Goal: Check status: Check status

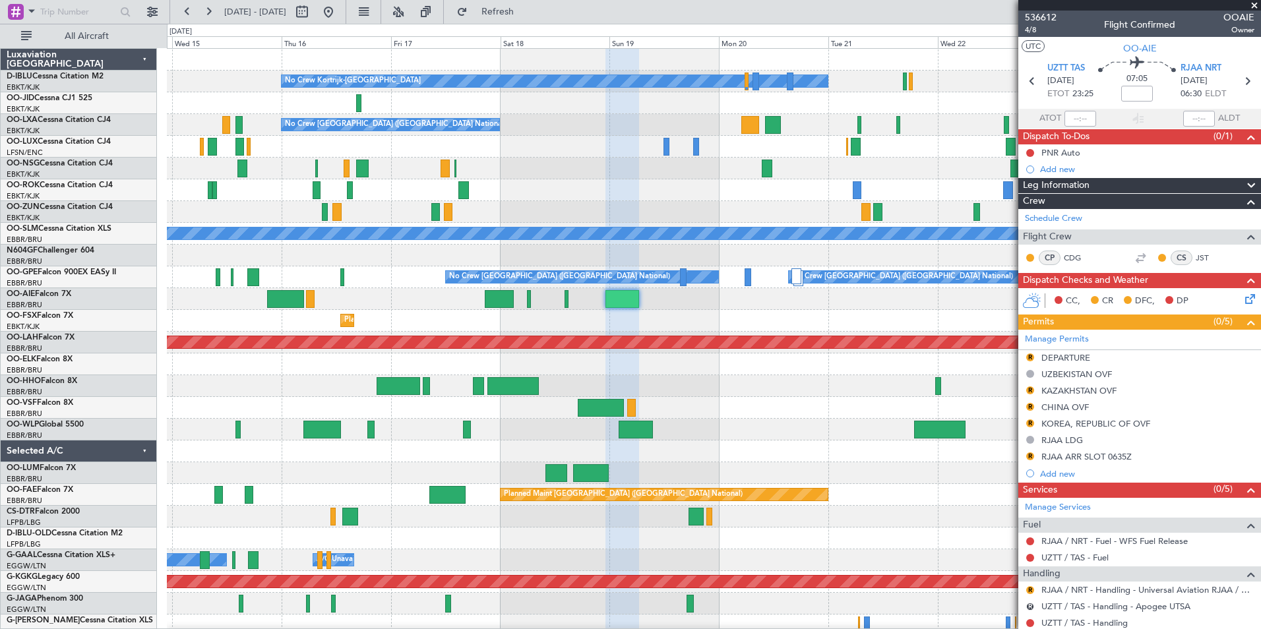
click at [650, 317] on div "No Crew Kortrijk-[GEOGRAPHIC_DATA] No Crew Owner [GEOGRAPHIC_DATA]-[GEOGRAPHIC_…" at bounding box center [713, 495] width 1093 height 892
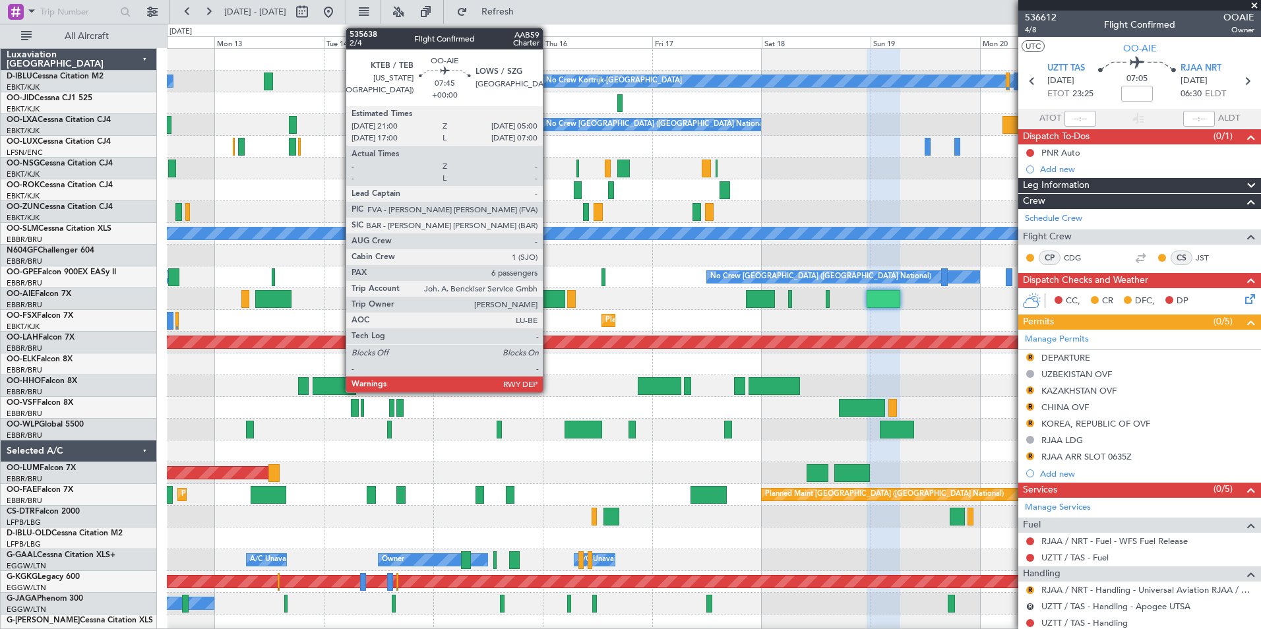
click at [549, 291] on div at bounding box center [546, 299] width 37 height 18
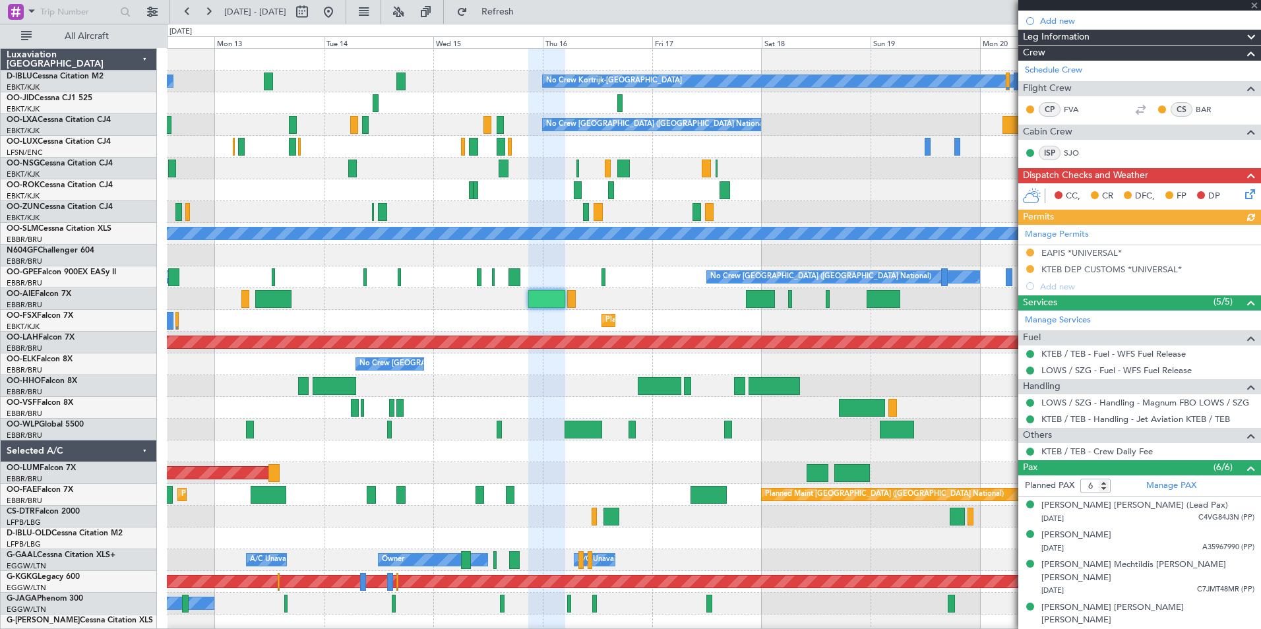
scroll to position [243, 0]
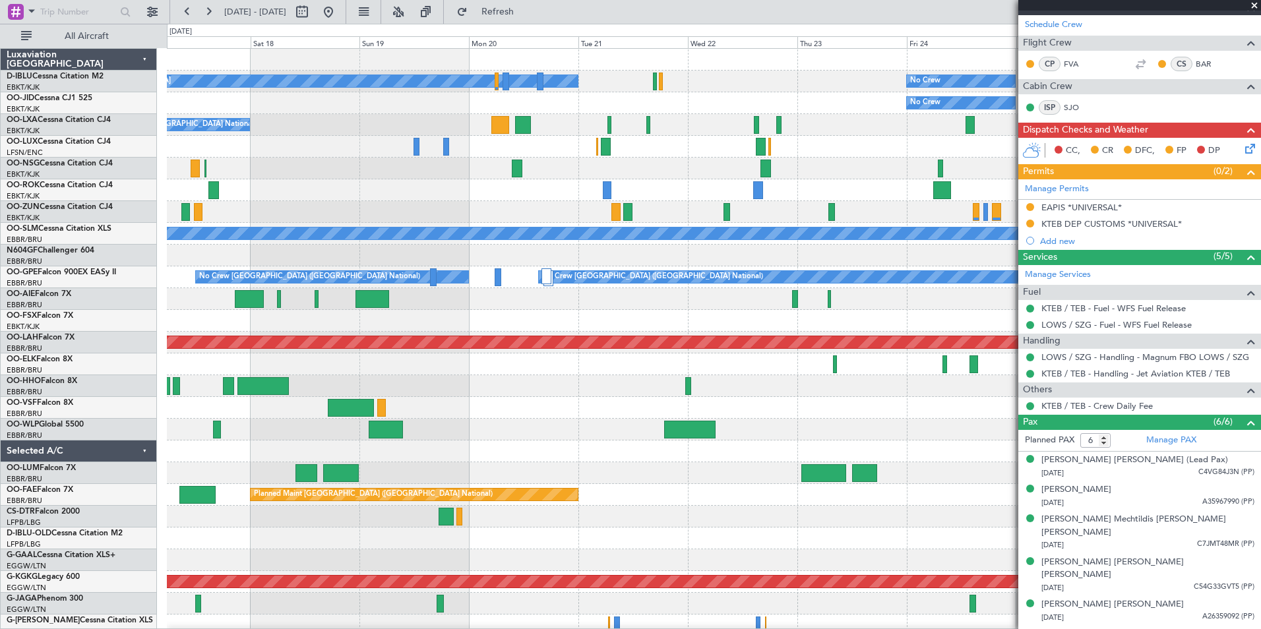
click at [210, 406] on div "No Crew Kortrijk-Wevelgem No Crew No Crew Planned Maint Kortrijk-Wevelgem No Cr…" at bounding box center [713, 495] width 1093 height 892
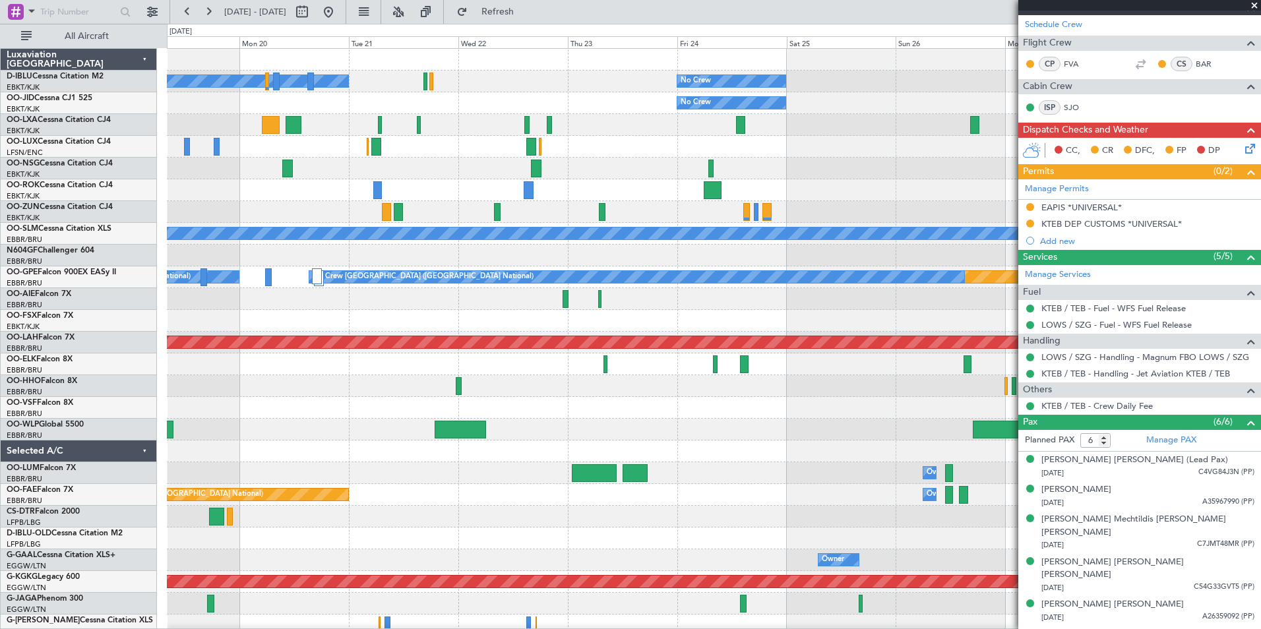
click at [0, 437] on html "12 Oct 2025 - 22 Oct 2025 Refresh Quick Links All Aircraft No Crew Kortrijk-Wev…" at bounding box center [630, 314] width 1261 height 629
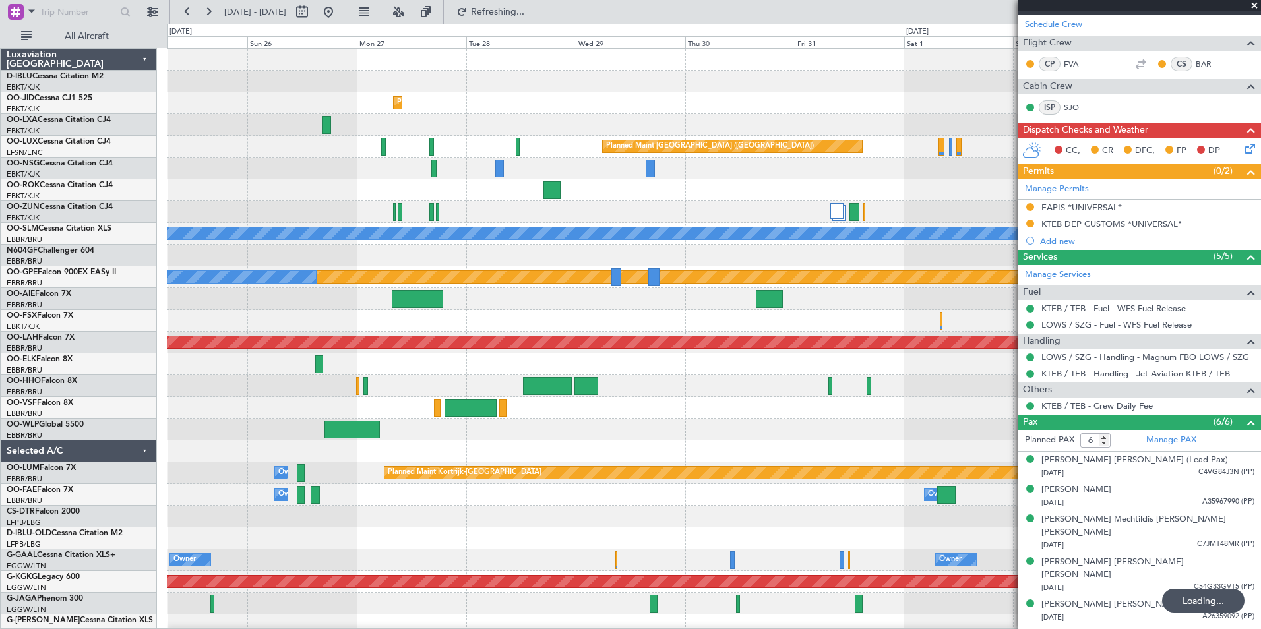
click at [200, 431] on div "No Crew Planned Maint Kortrijk-Wevelgem No Crew Planned Maint Paris (Le Bourget…" at bounding box center [713, 495] width 1093 height 892
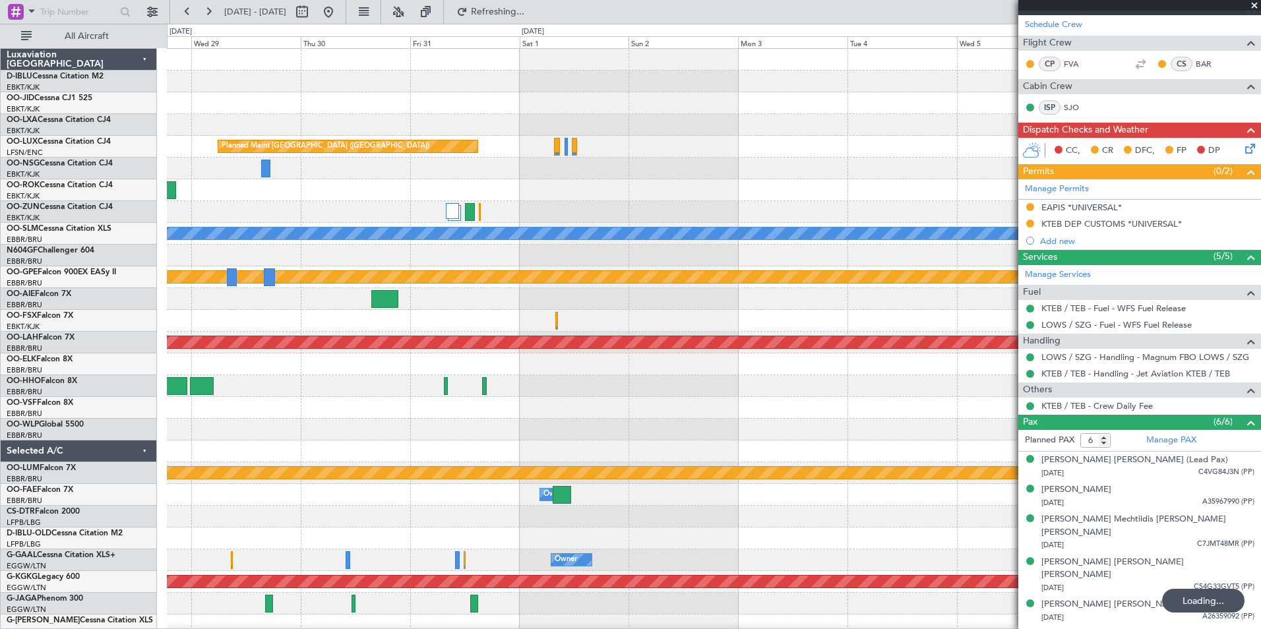
scroll to position [0, 0]
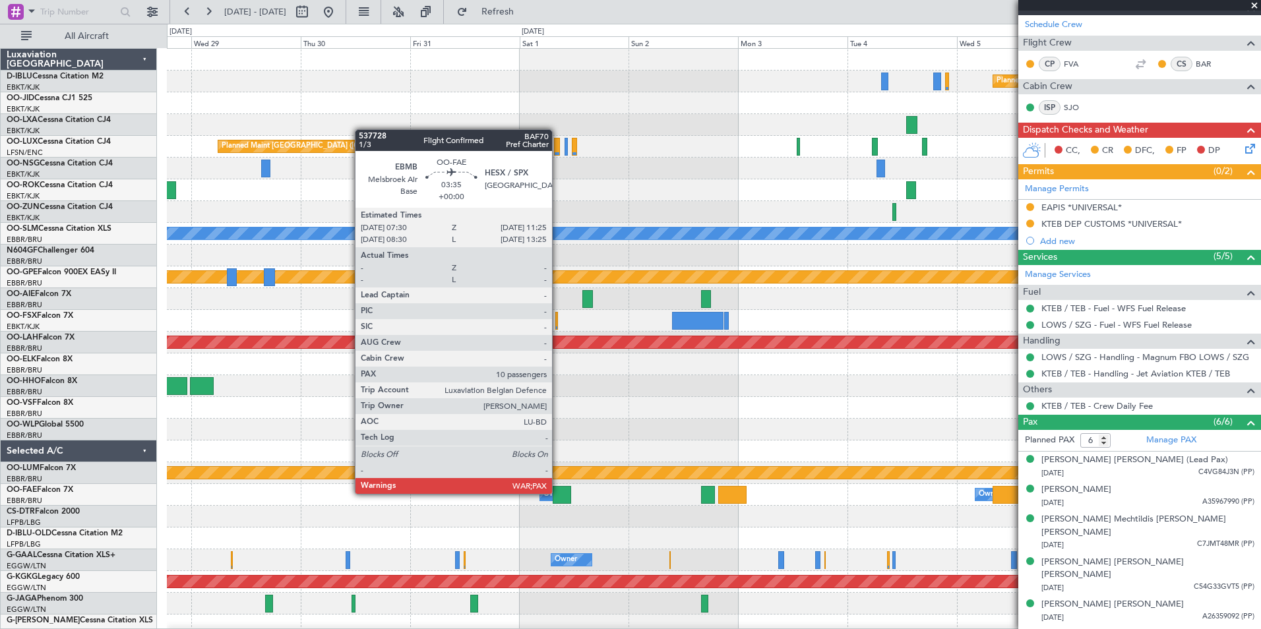
click at [558, 494] on div at bounding box center [562, 495] width 18 height 18
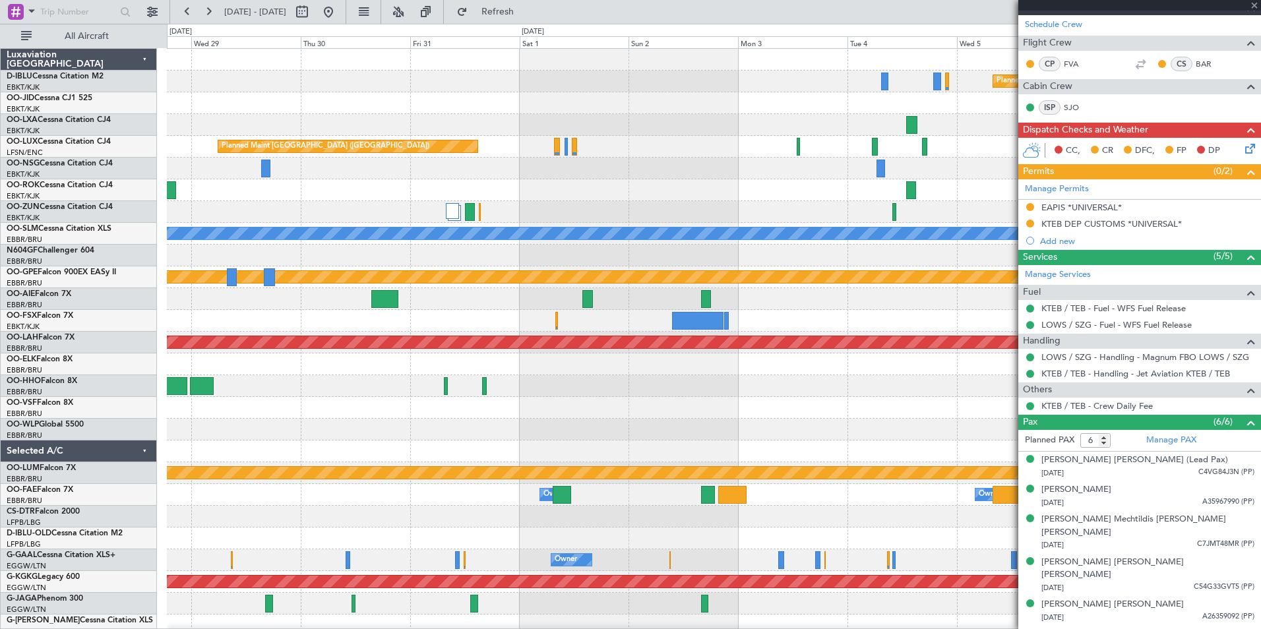
type input "10"
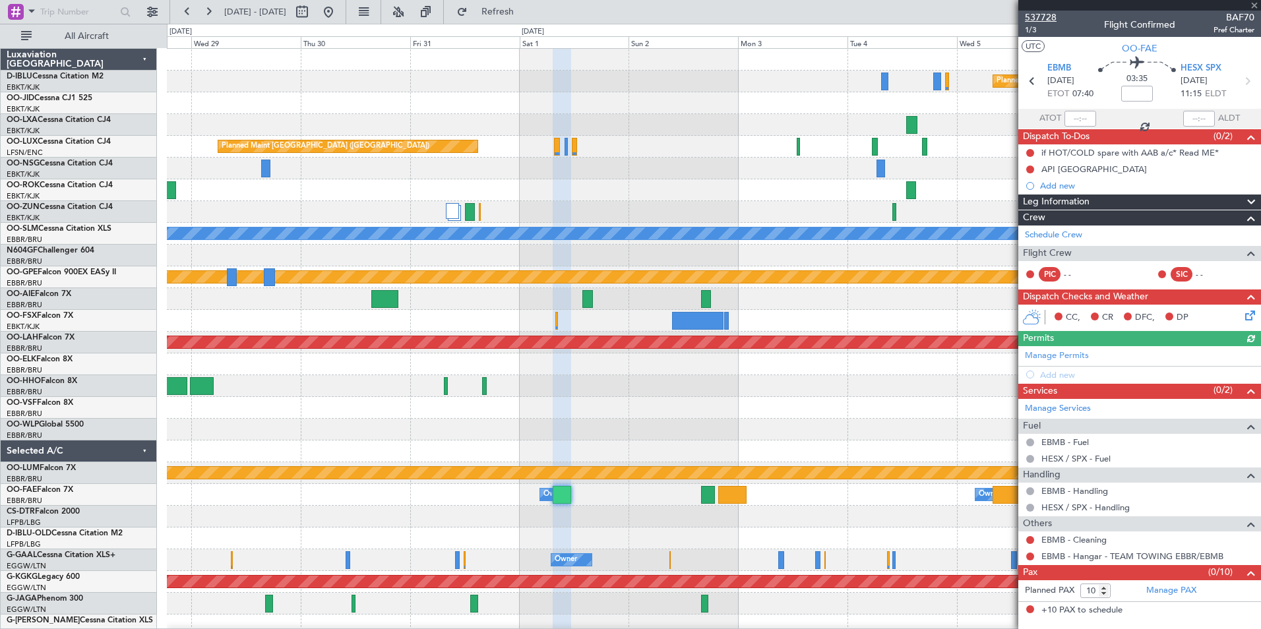
click at [1047, 13] on span "537728" at bounding box center [1041, 18] width 32 height 14
click at [339, 15] on button at bounding box center [328, 11] width 21 height 21
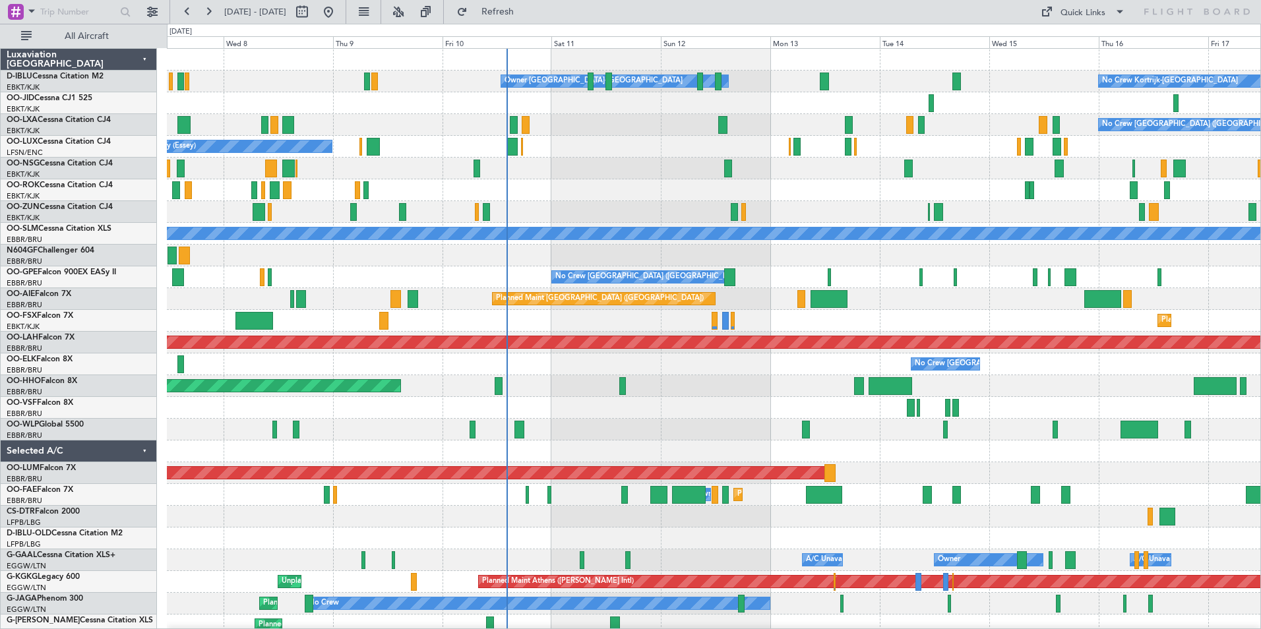
click at [585, 433] on div "Owner [GEOGRAPHIC_DATA]-[GEOGRAPHIC_DATA] No Crew Kortrijk-[GEOGRAPHIC_DATA] No…" at bounding box center [713, 484] width 1093 height 871
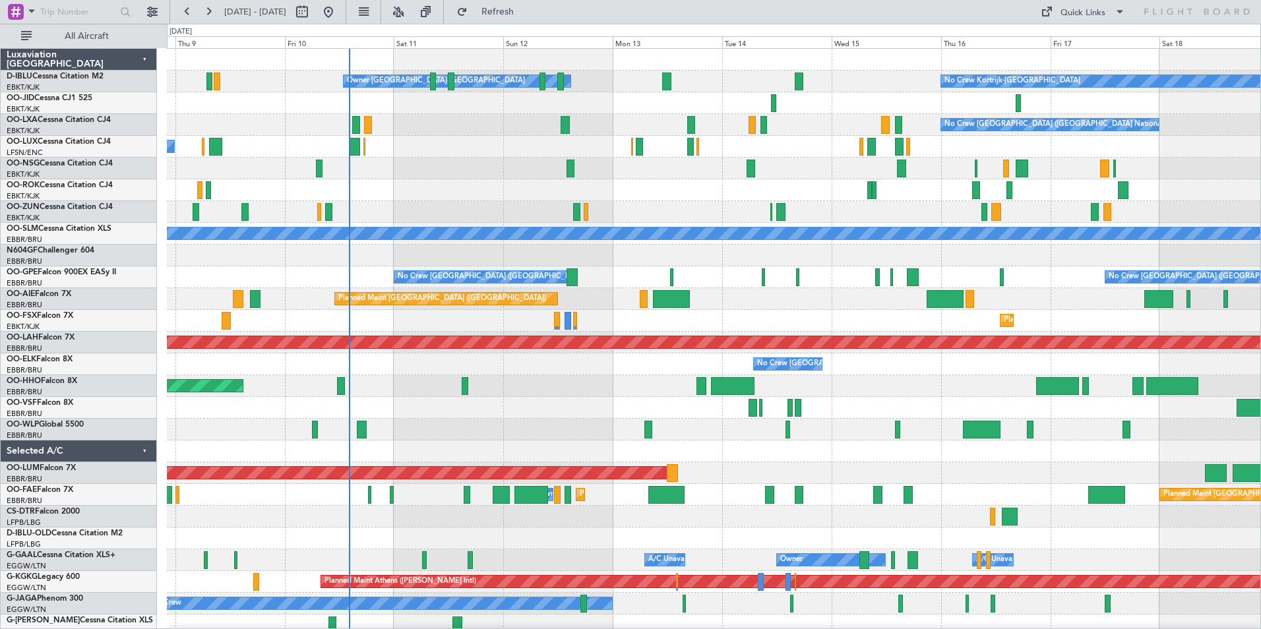
click at [477, 412] on div at bounding box center [713, 408] width 1093 height 22
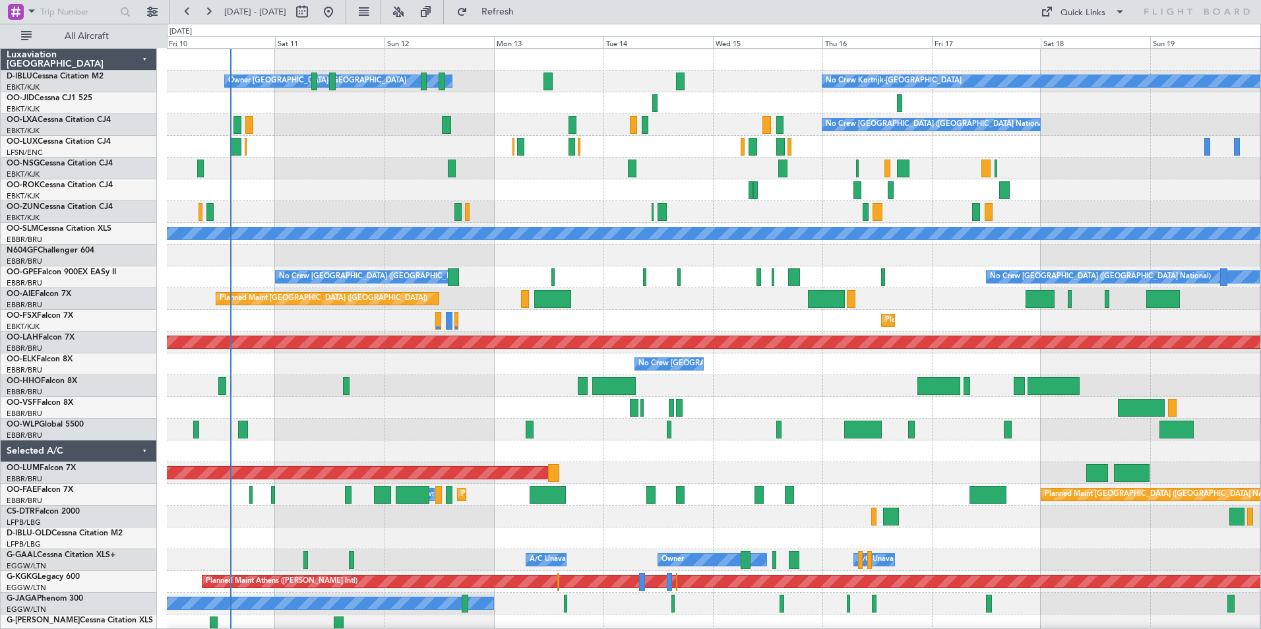
click at [464, 396] on div "Planned Maint Geneva (Cointrin)" at bounding box center [713, 386] width 1093 height 22
